Goal: Task Accomplishment & Management: Use online tool/utility

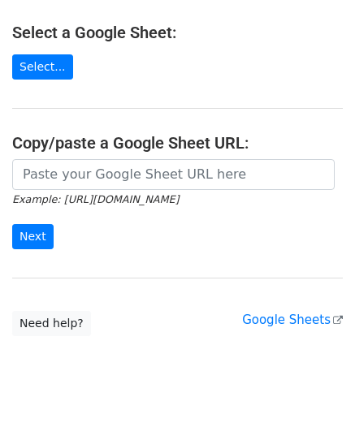
scroll to position [210, 0]
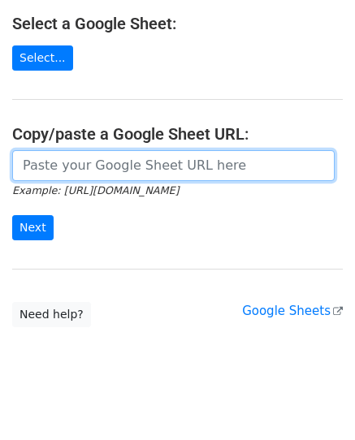
click at [83, 150] on input "url" at bounding box center [173, 165] width 323 height 31
paste input "[URL][DOMAIN_NAME]"
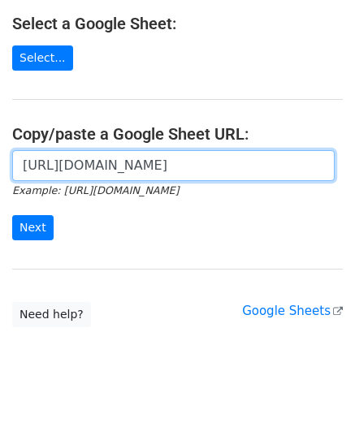
scroll to position [0, 357]
type input "[URL][DOMAIN_NAME]"
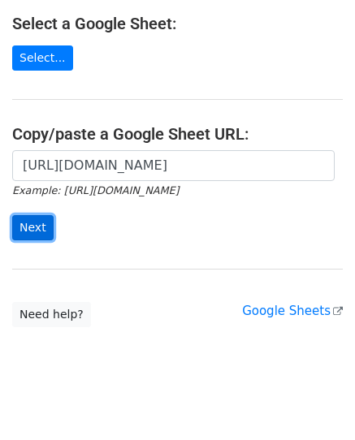
click at [19, 215] on input "Next" at bounding box center [32, 227] width 41 height 25
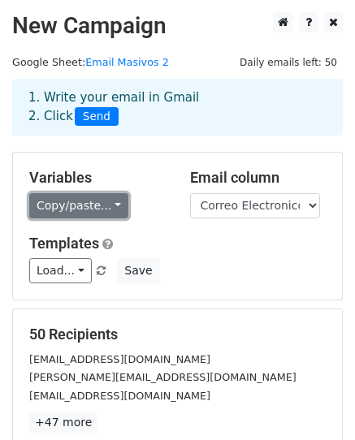
click at [106, 209] on link "Copy/paste..." at bounding box center [78, 205] width 99 height 25
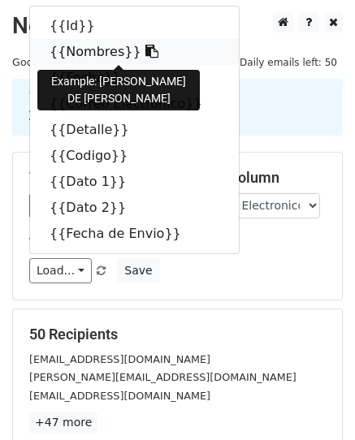
click at [77, 50] on link "{{Nombres}}" at bounding box center [134, 52] width 209 height 26
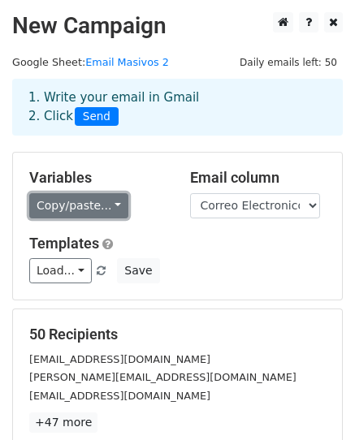
click at [109, 206] on link "Copy/paste..." at bounding box center [78, 205] width 99 height 25
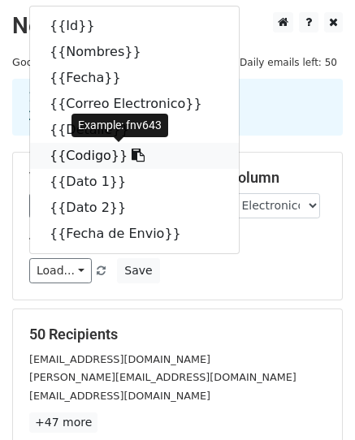
click at [60, 158] on link "{{Codigo}}" at bounding box center [134, 156] width 209 height 26
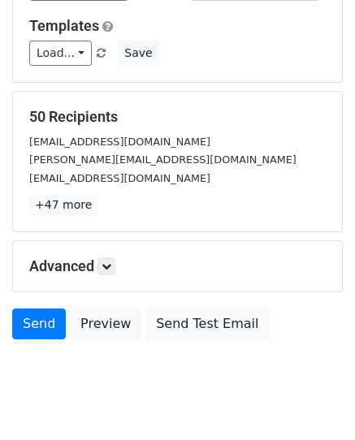
scroll to position [219, 0]
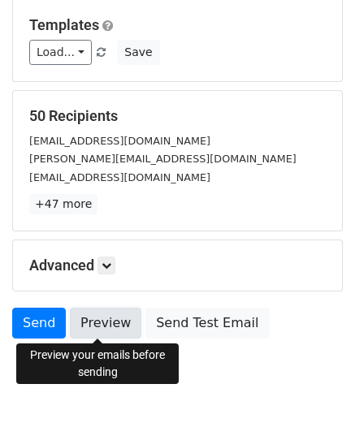
click at [89, 322] on link "Preview" at bounding box center [105, 323] width 71 height 31
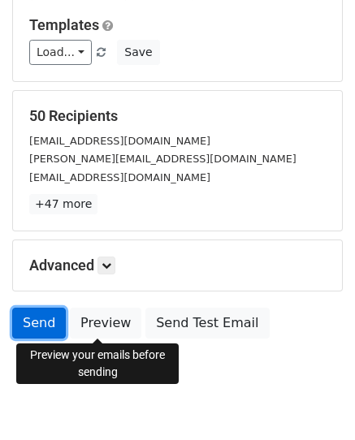
click at [39, 324] on link "Send" at bounding box center [39, 323] width 54 height 31
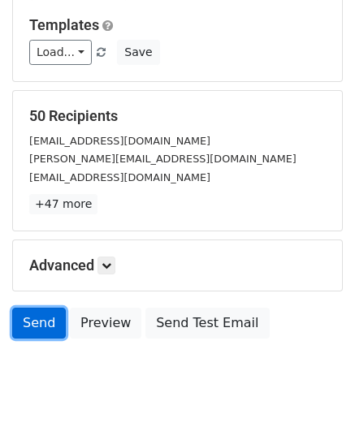
click at [37, 327] on link "Send" at bounding box center [39, 323] width 54 height 31
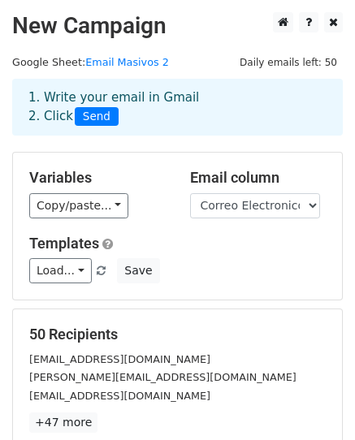
click at [136, 169] on h5 "Variables" at bounding box center [97, 178] width 136 height 18
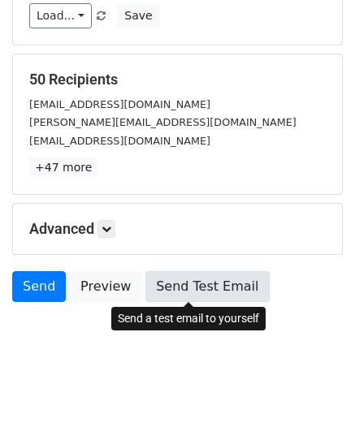
click at [164, 288] on link "Send Test Email" at bounding box center [206, 286] width 123 height 31
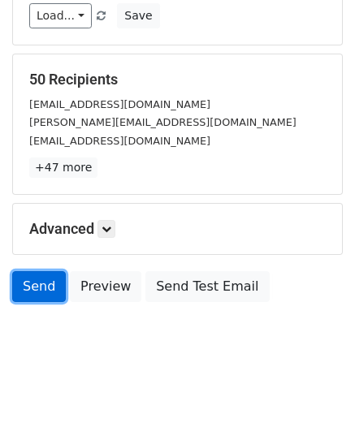
click at [36, 288] on link "Send" at bounding box center [39, 286] width 54 height 31
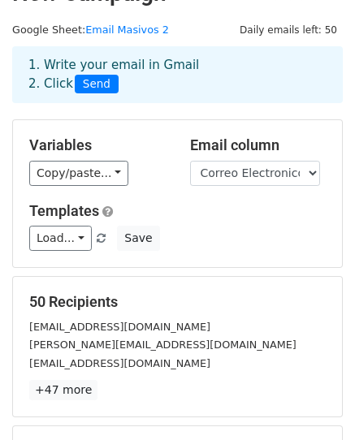
scroll to position [0, 0]
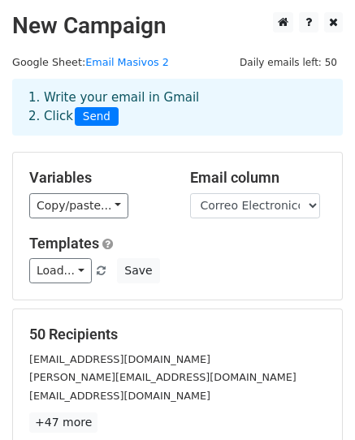
click at [93, 120] on span "Send" at bounding box center [97, 116] width 44 height 19
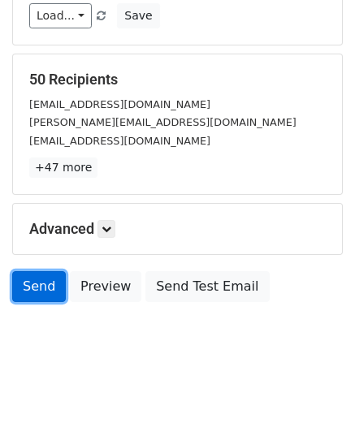
click at [31, 296] on link "Send" at bounding box center [39, 286] width 54 height 31
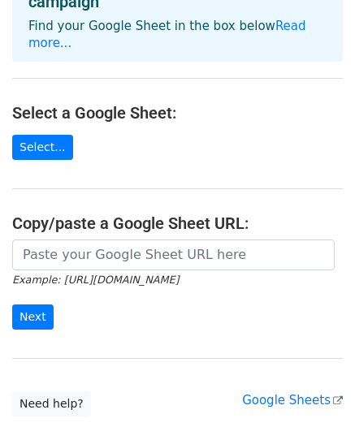
scroll to position [122, 0]
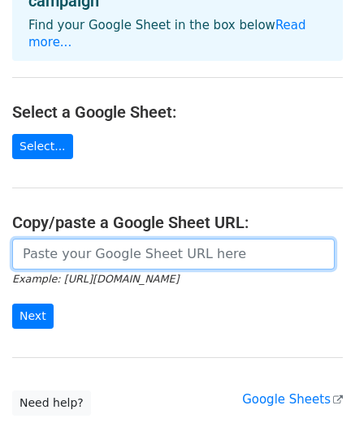
click at [133, 239] on input "url" at bounding box center [173, 254] width 323 height 31
paste input "[URL][DOMAIN_NAME]"
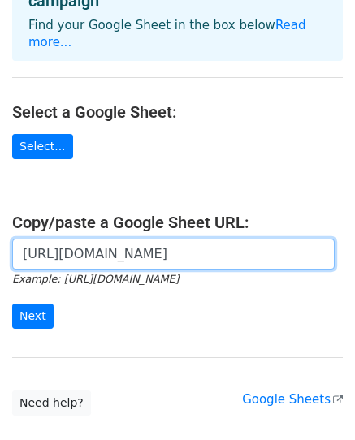
scroll to position [0, 357]
type input "[URL][DOMAIN_NAME]"
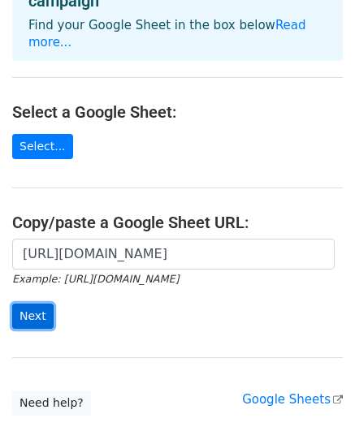
click at [35, 304] on input "Next" at bounding box center [32, 316] width 41 height 25
